Goal: Information Seeking & Learning: Find contact information

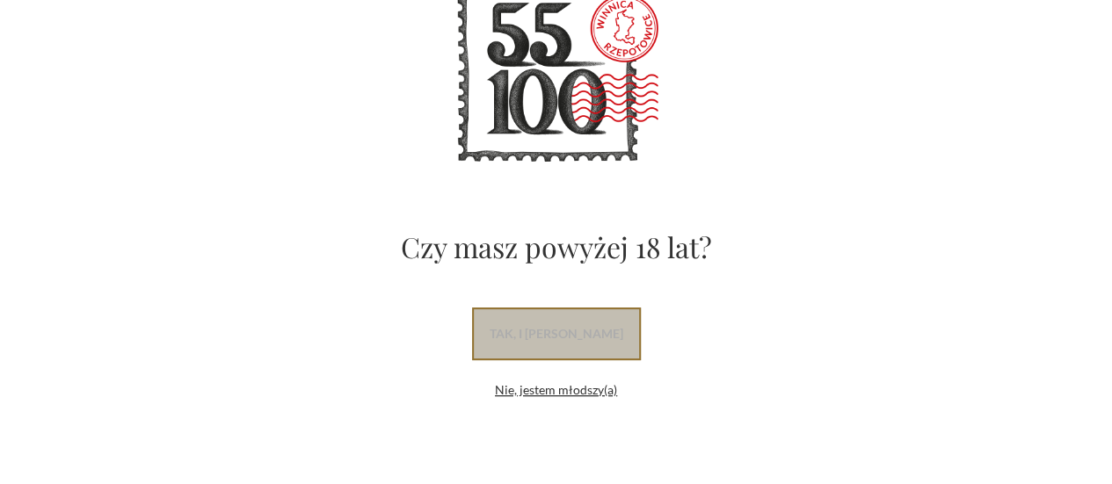
scroll to position [123, 0]
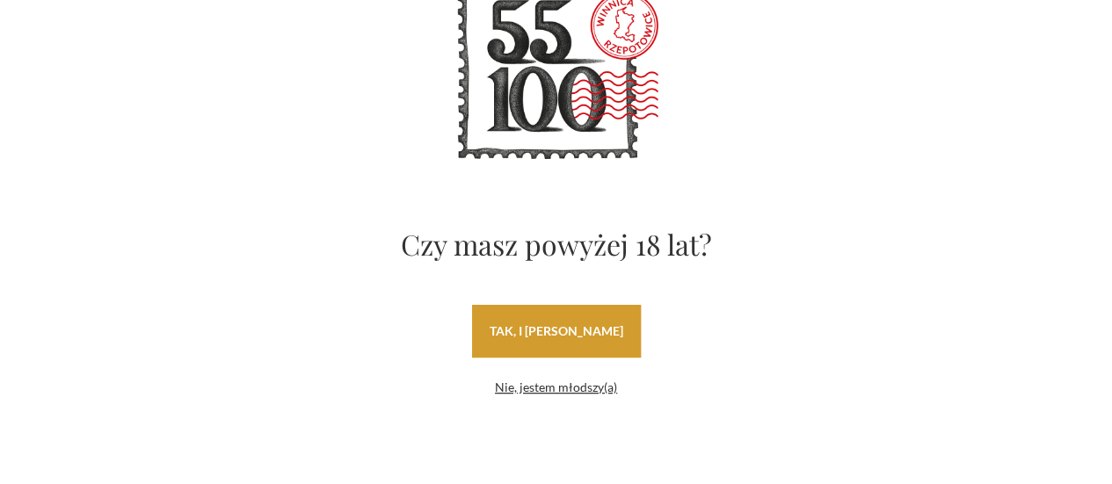
click at [590, 337] on link "tak, i [PERSON_NAME]" at bounding box center [556, 331] width 169 height 53
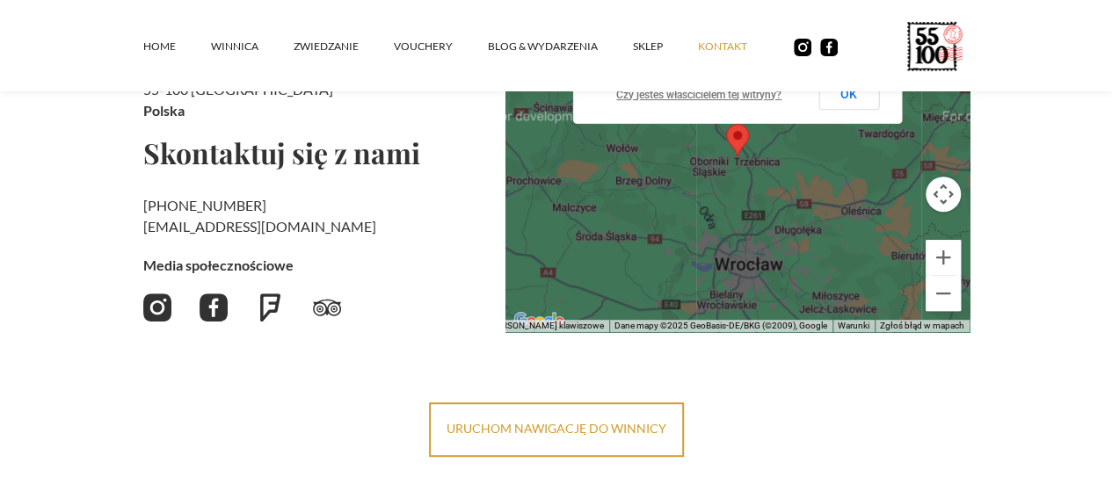
scroll to position [352, 0]
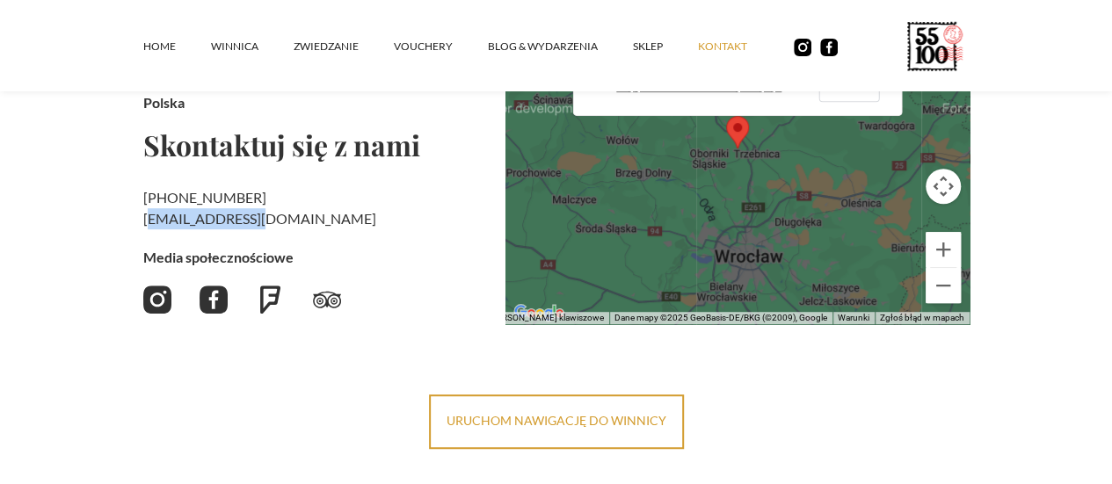
drag, startPoint x: 207, startPoint y: 215, endPoint x: 81, endPoint y: 226, distance: 127.1
click at [143, 226] on h2 "+48 730 706 690 ‍ kontakt@55100.pl" at bounding box center [317, 208] width 348 height 42
click at [143, 226] on link "kontakt@55100.pl" at bounding box center [259, 218] width 233 height 17
click at [239, 233] on div "Jesteśmy tu Winnica 55-100 Rzepotowice 25 55-100 Trzebnica Polska Skontaktuj si…" at bounding box center [317, 149] width 348 height 352
drag, startPoint x: 206, startPoint y: 218, endPoint x: 69, endPoint y: 221, distance: 137.2
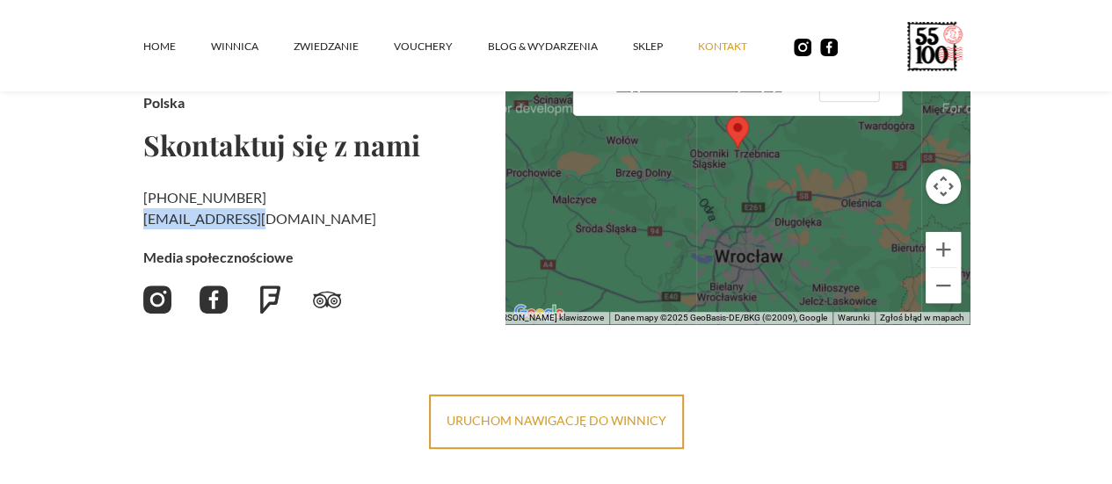
click at [69, 221] on section "Kontakt Jesteśmy tu Winnica 55-100 Rzepotowice 25 55-100 Trzebnica Polska Skont…" at bounding box center [556, 77] width 1112 height 745
copy h2 "‍ kontakt@55100.pl"
click at [267, 230] on div "Jesteśmy tu Winnica 55-100 Rzepotowice 25 55-100 Trzebnica Polska Skontaktuj si…" at bounding box center [317, 149] width 348 height 352
drag, startPoint x: 183, startPoint y: 229, endPoint x: 56, endPoint y: 218, distance: 127.0
click at [56, 218] on section "Kontakt Jesteśmy tu Winnica 55-100 Rzepotowice 25 55-100 Trzebnica Polska Skont…" at bounding box center [556, 77] width 1112 height 745
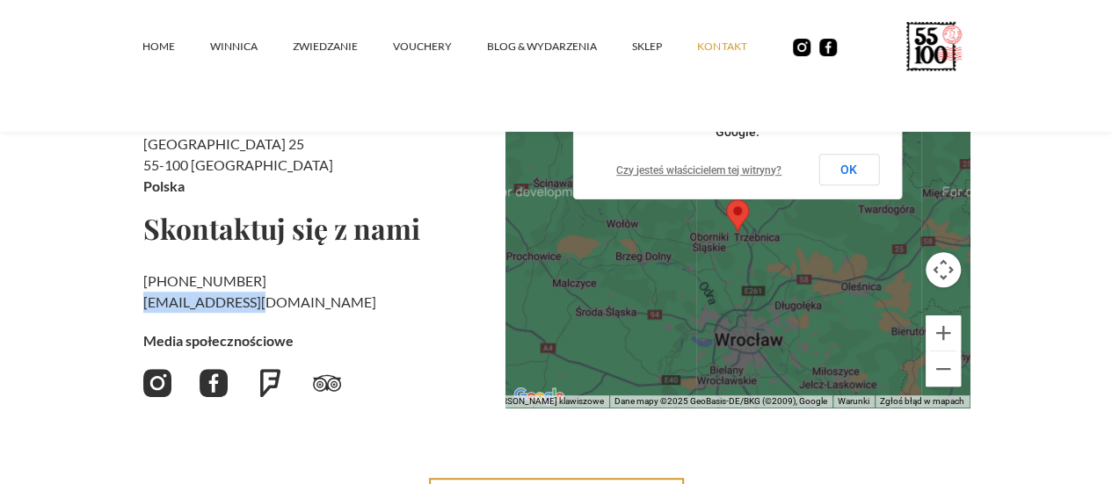
scroll to position [264, 0]
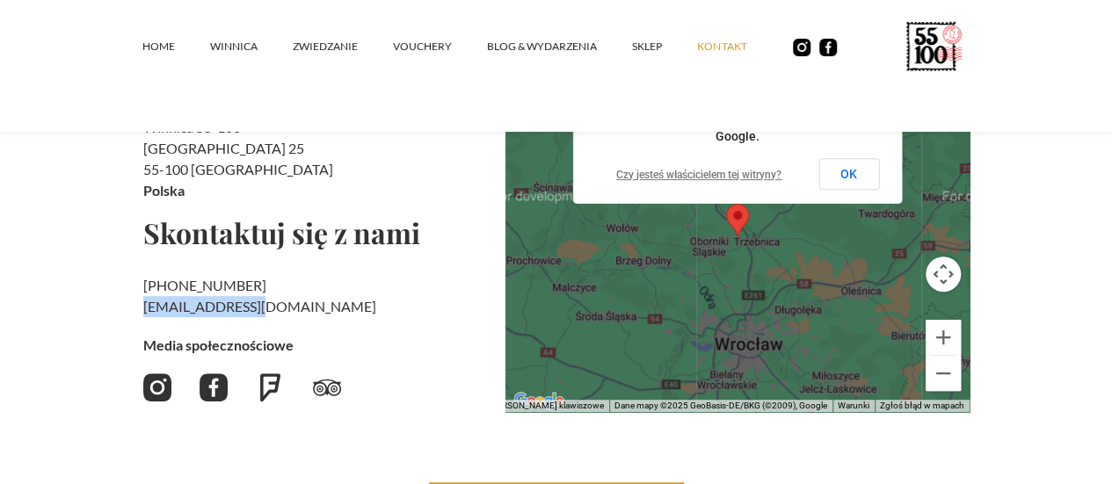
copy h2 "‍ kontakt@55100.pl"
click at [177, 304] on link "kontakt@55100.pl" at bounding box center [259, 306] width 233 height 17
